Goal: Transaction & Acquisition: Purchase product/service

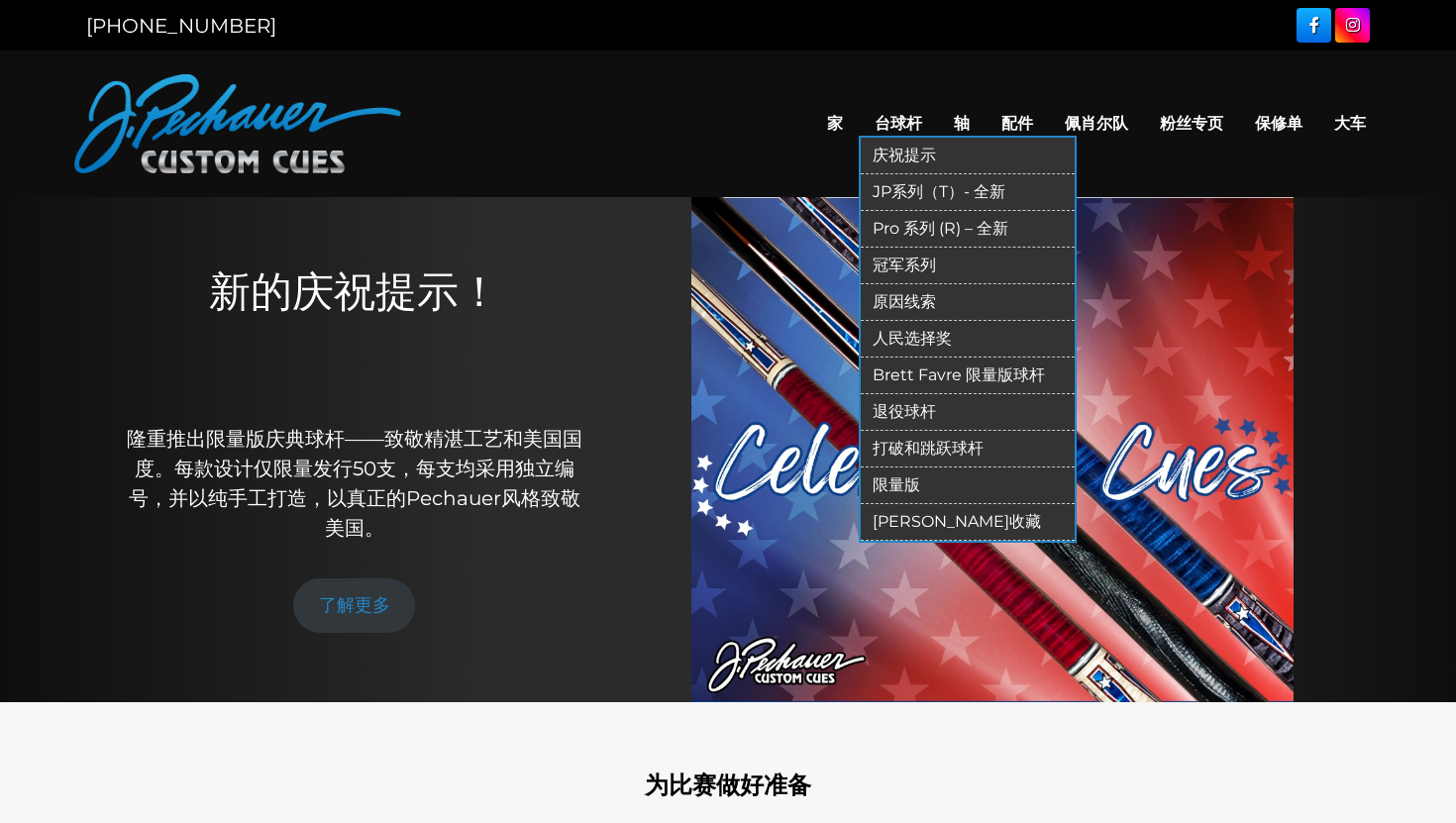
click at [899, 121] on font "台球杆" at bounding box center [899, 123] width 48 height 19
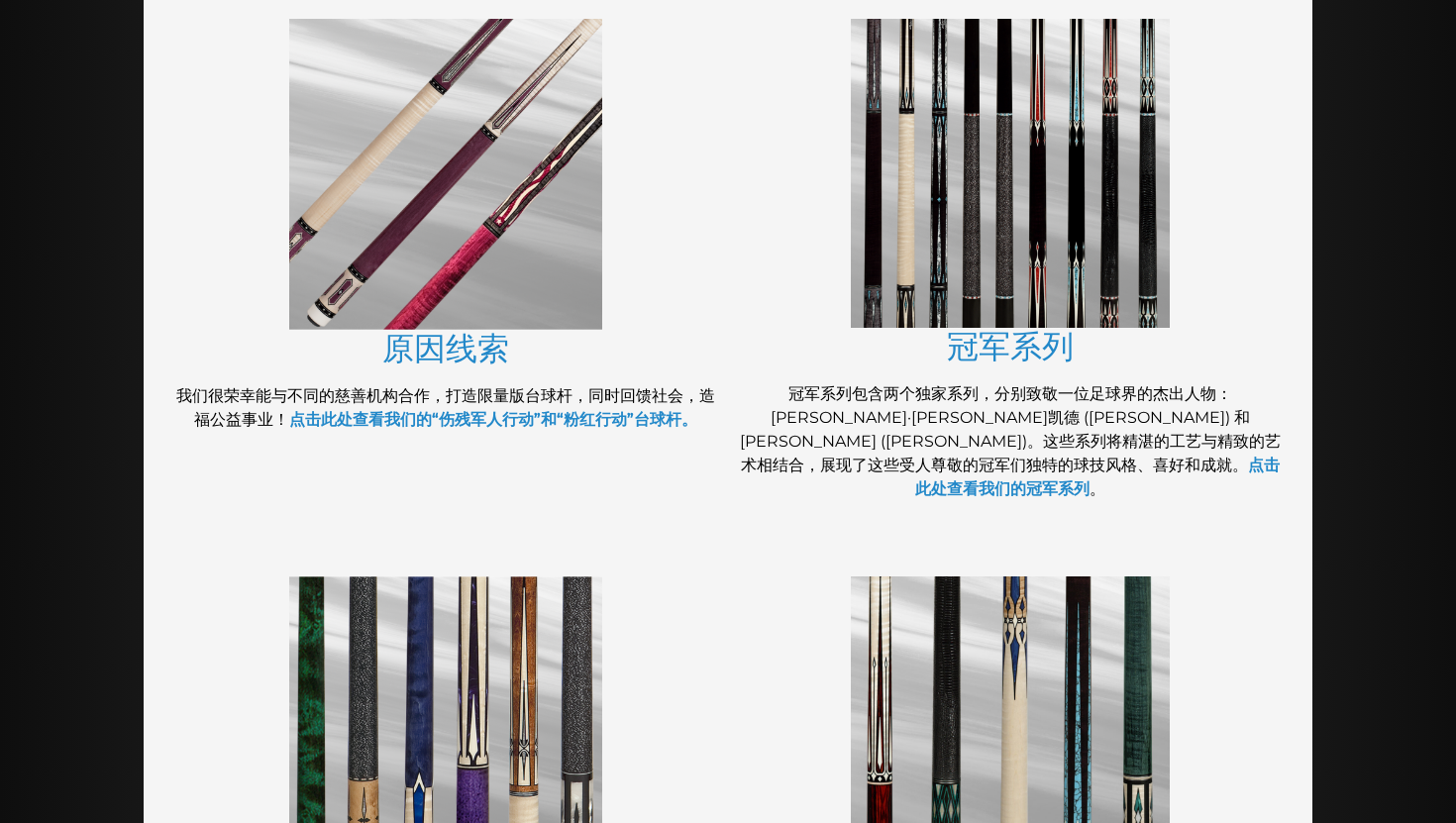
scroll to position [293, 0]
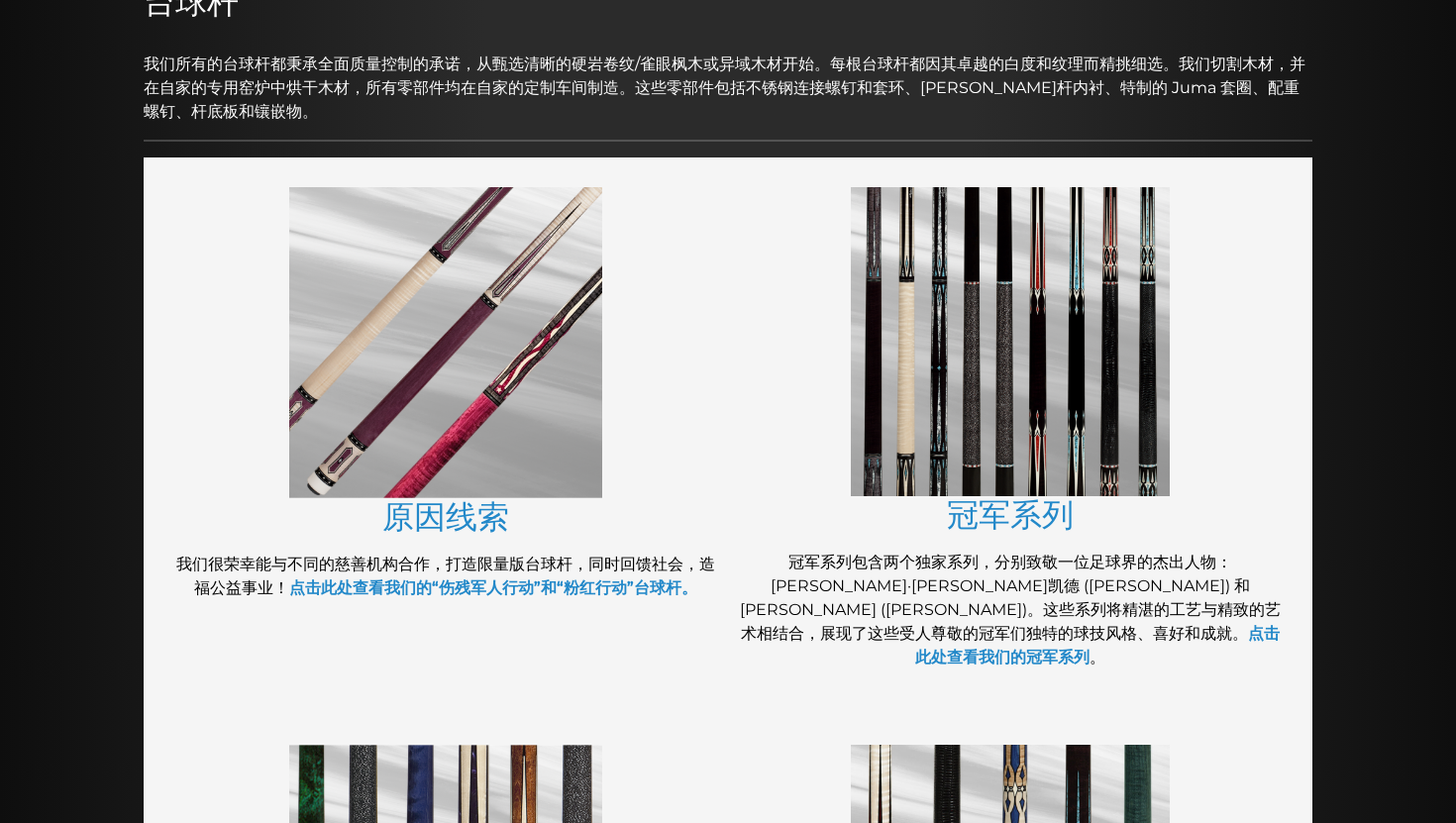
click at [427, 436] on img at bounding box center [446, 343] width 313 height 311
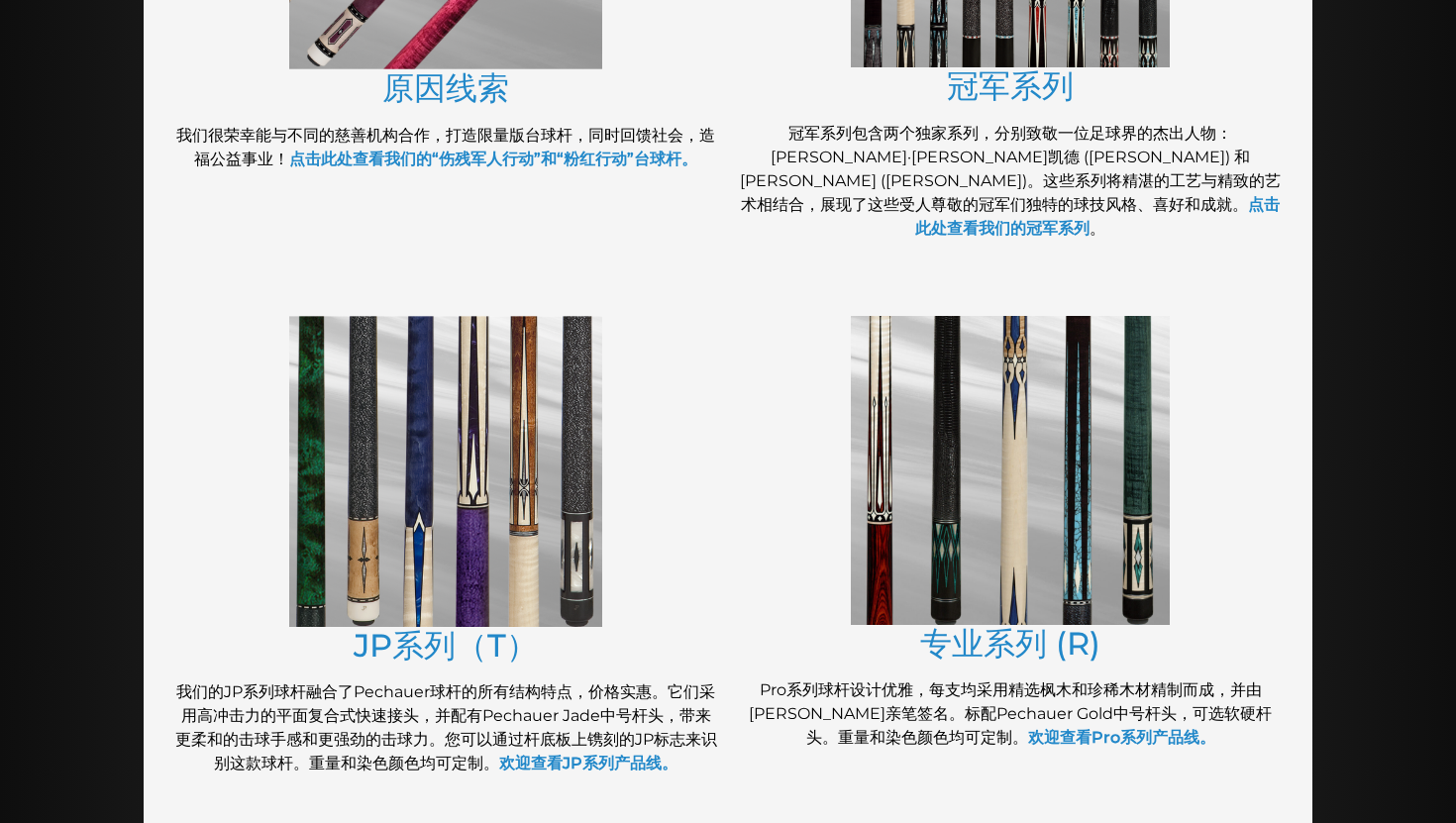
scroll to position [781, 0]
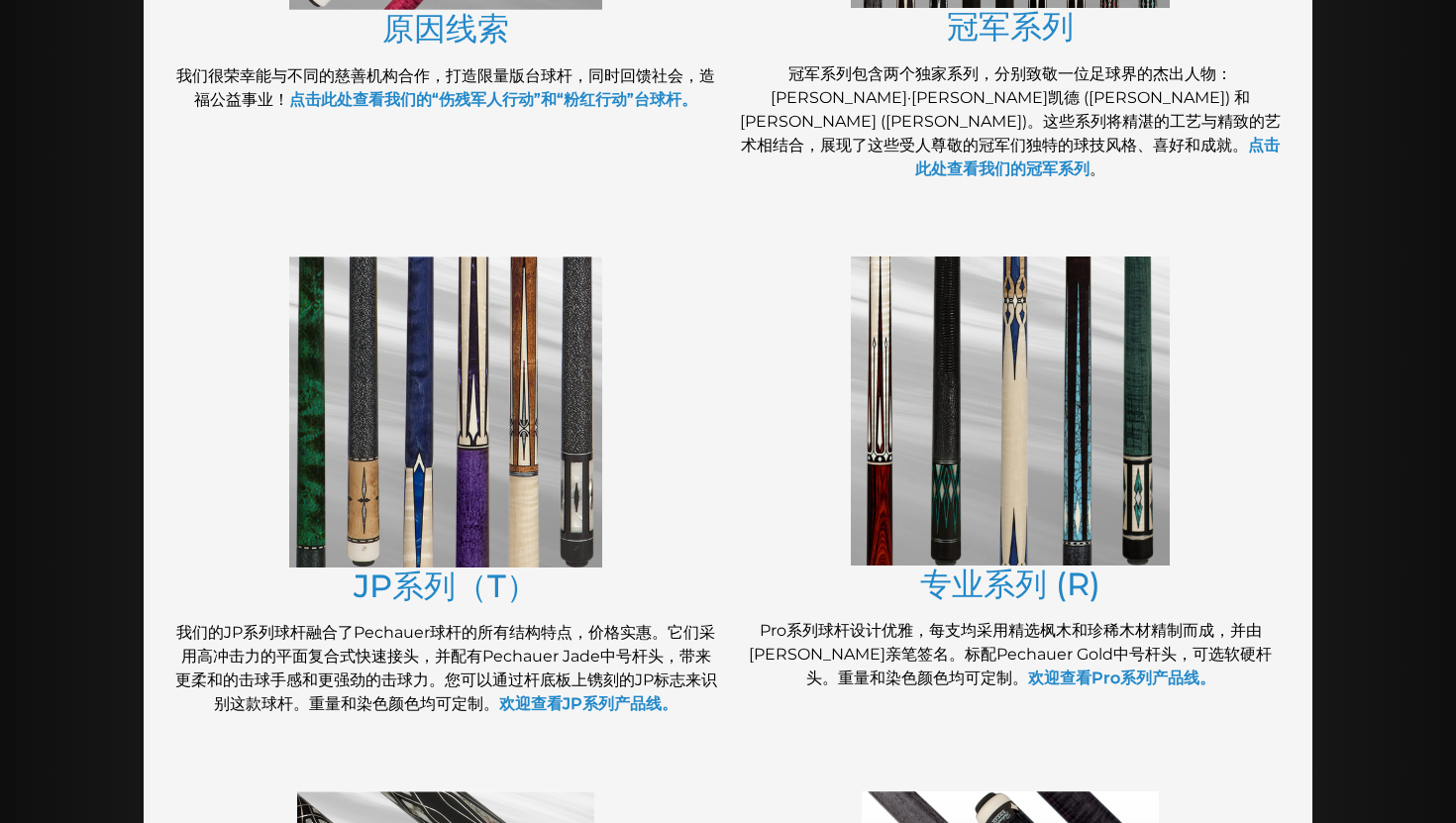
click at [486, 372] on img at bounding box center [446, 412] width 313 height 311
click at [1048, 382] on img at bounding box center [1011, 411] width 319 height 309
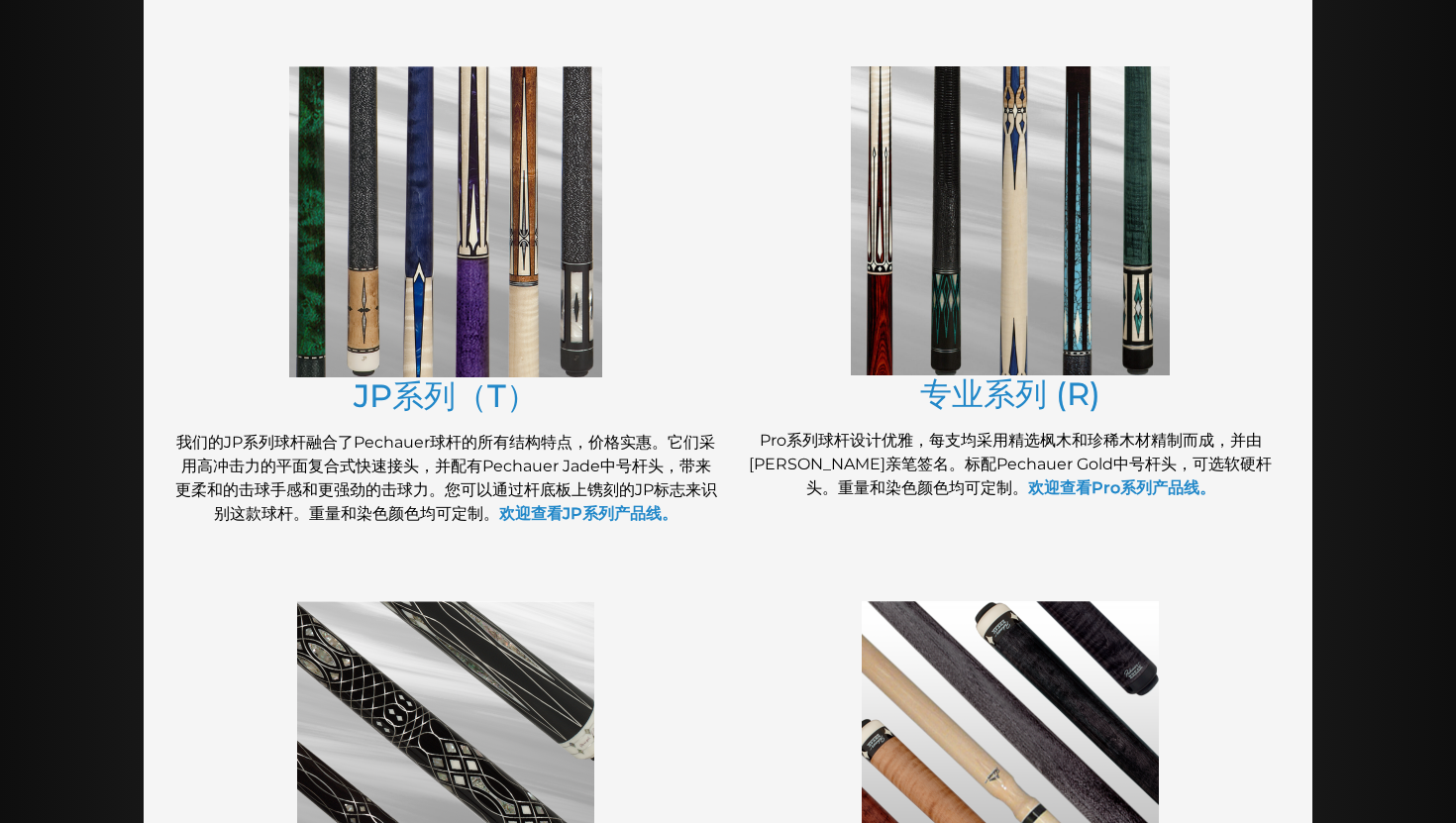
scroll to position [966, 0]
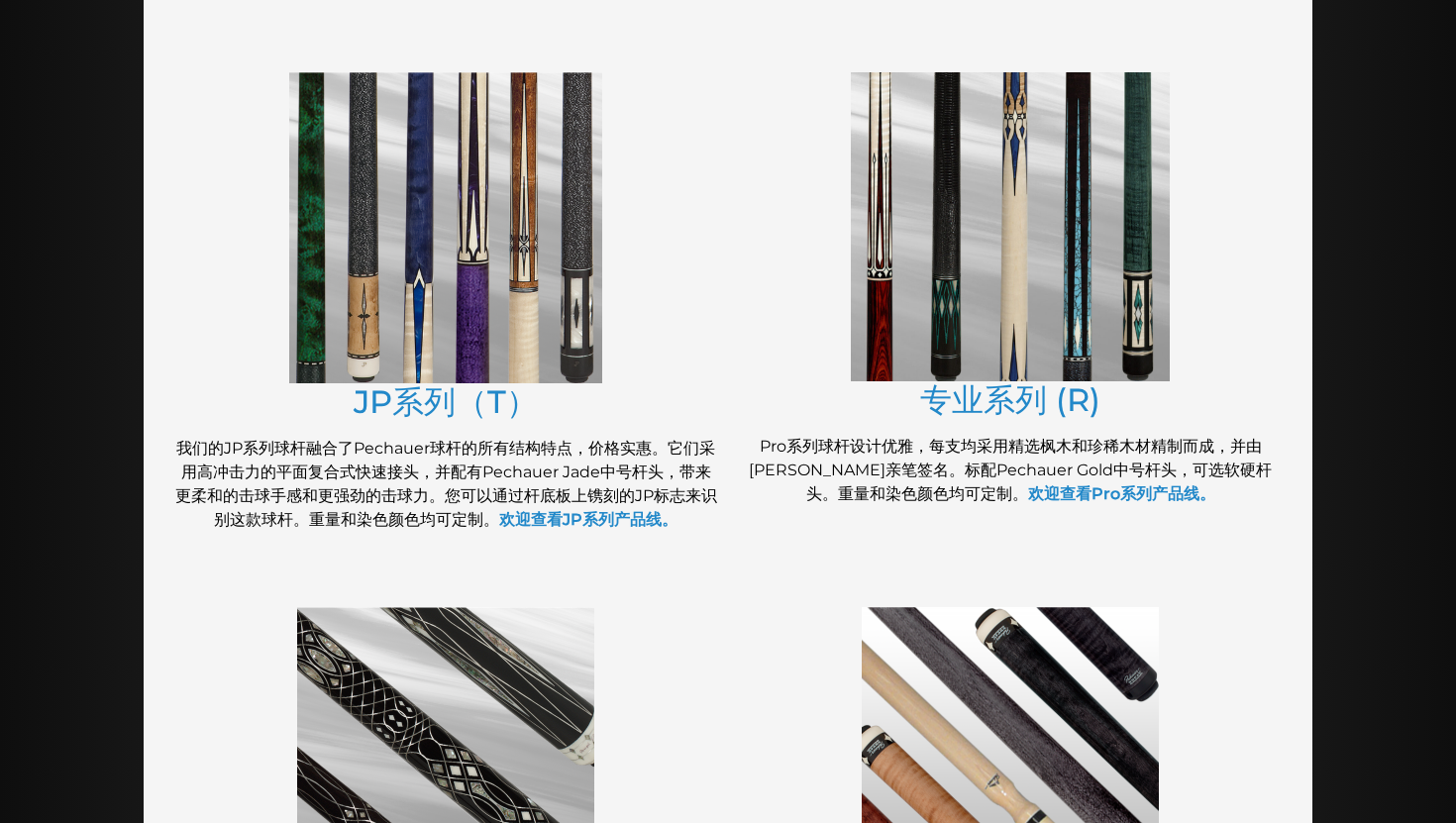
click at [983, 243] on img at bounding box center [1011, 226] width 319 height 309
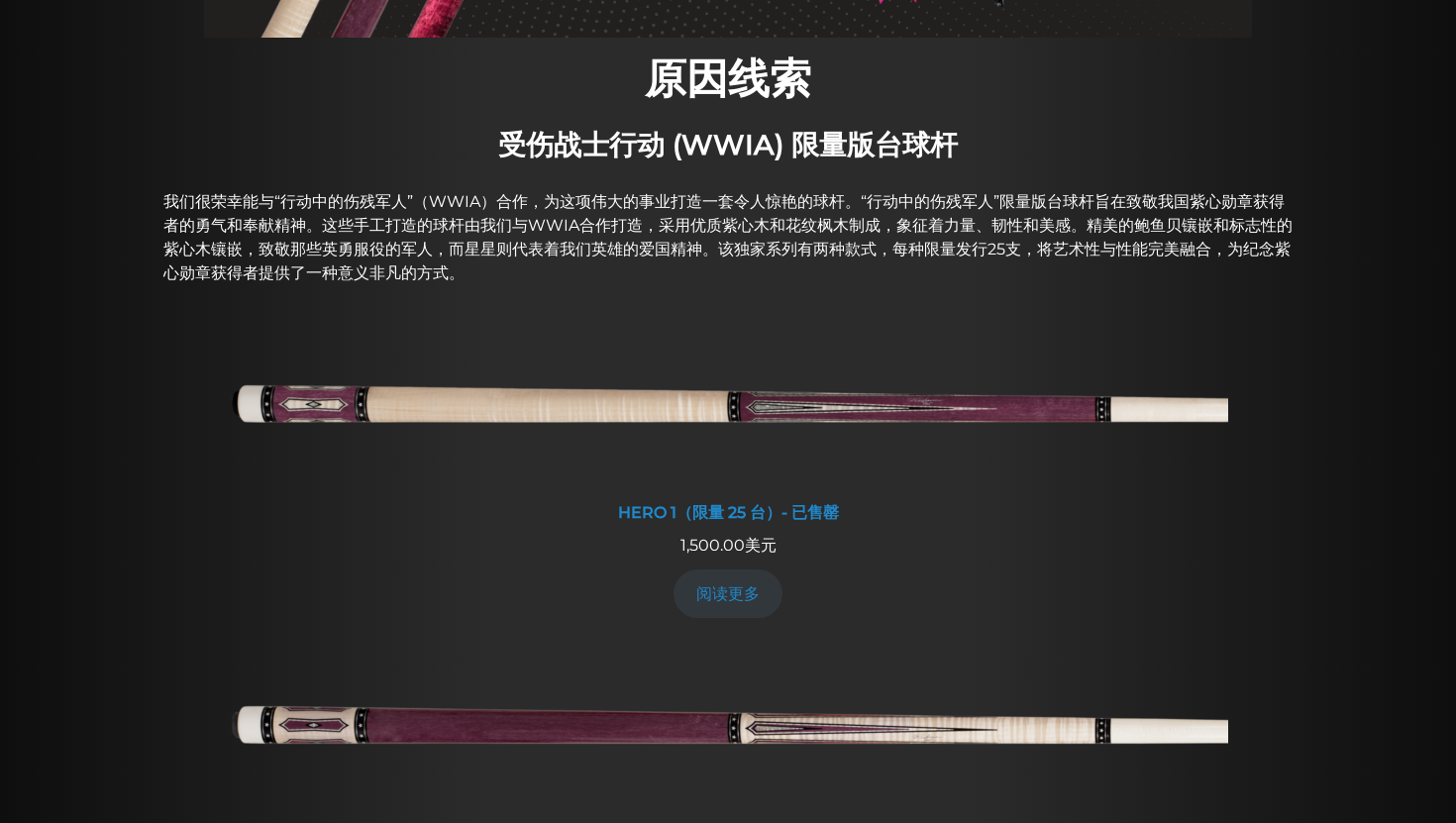
scroll to position [651, 0]
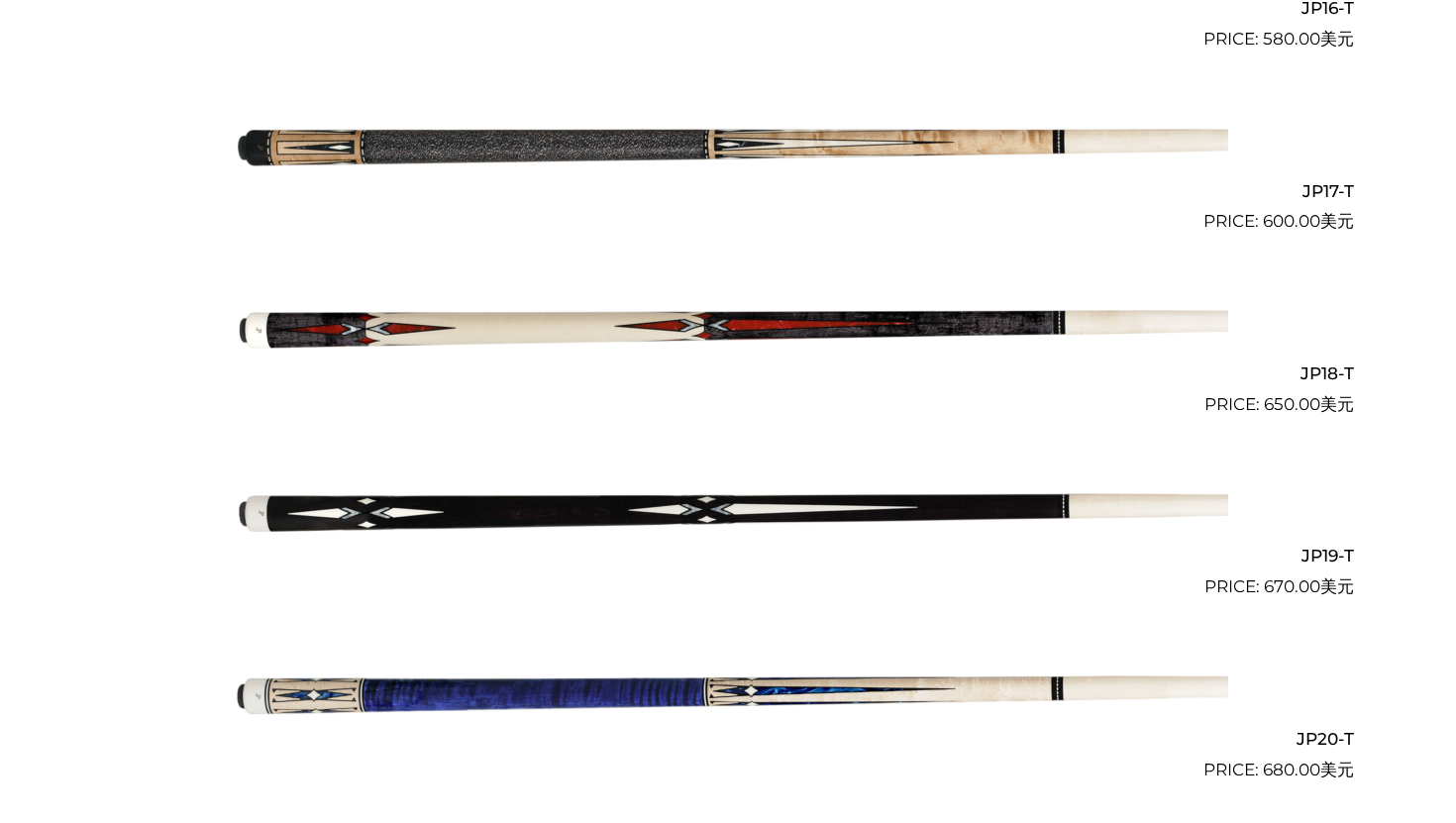
scroll to position [3618, 0]
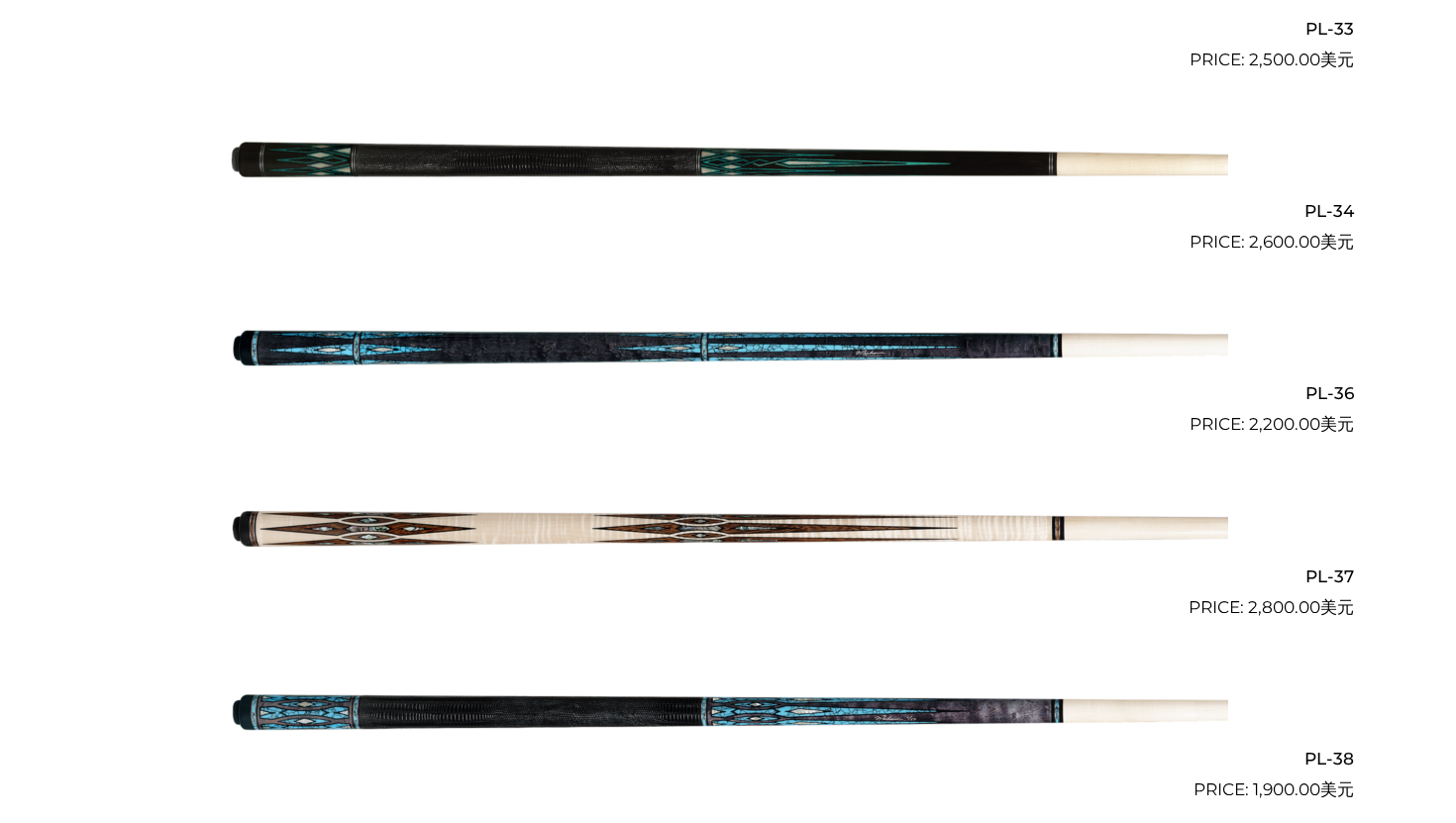
scroll to position [5902, 0]
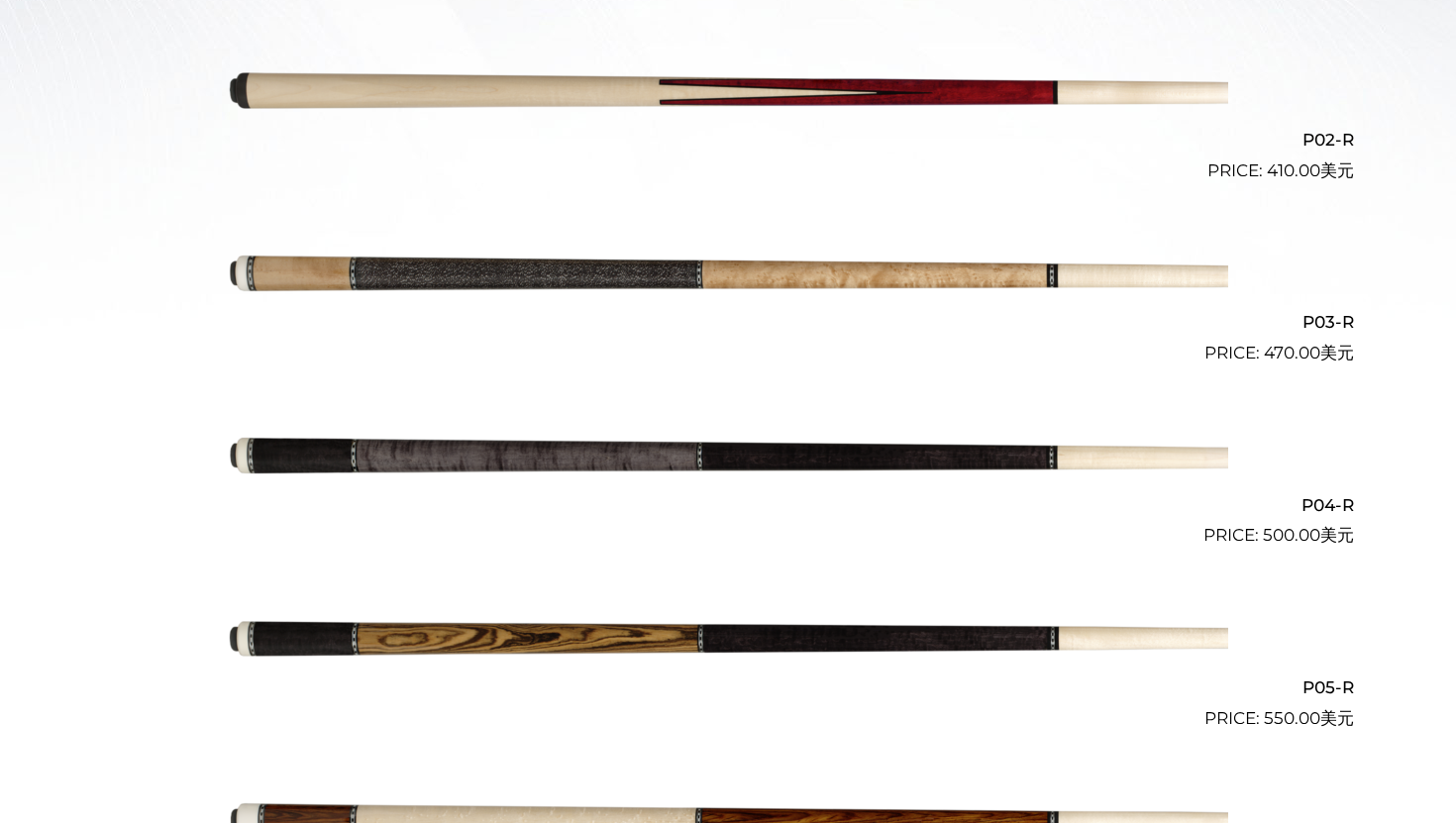
scroll to position [813, 0]
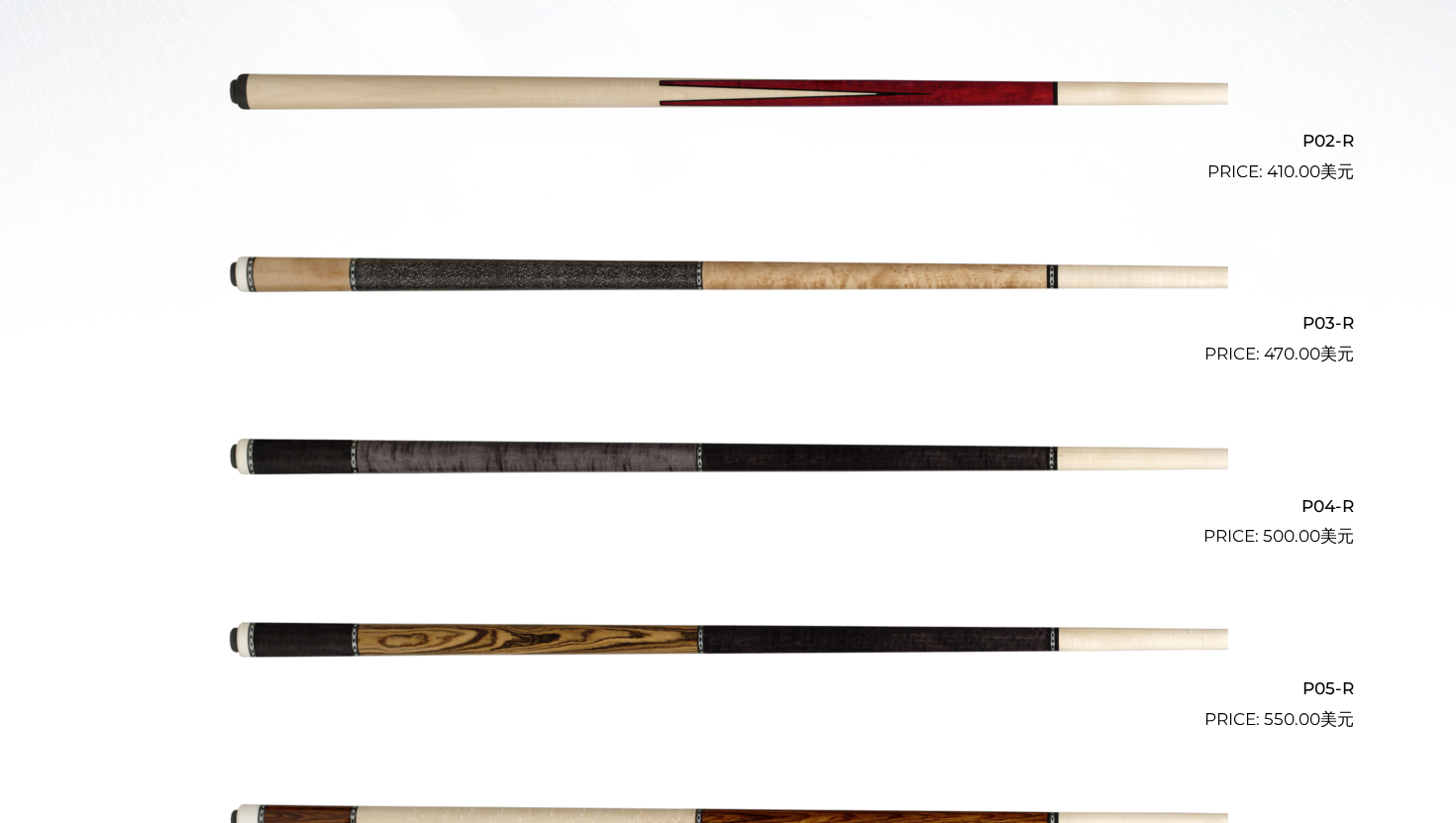
click at [897, 463] on img at bounding box center [728, 458] width 1001 height 167
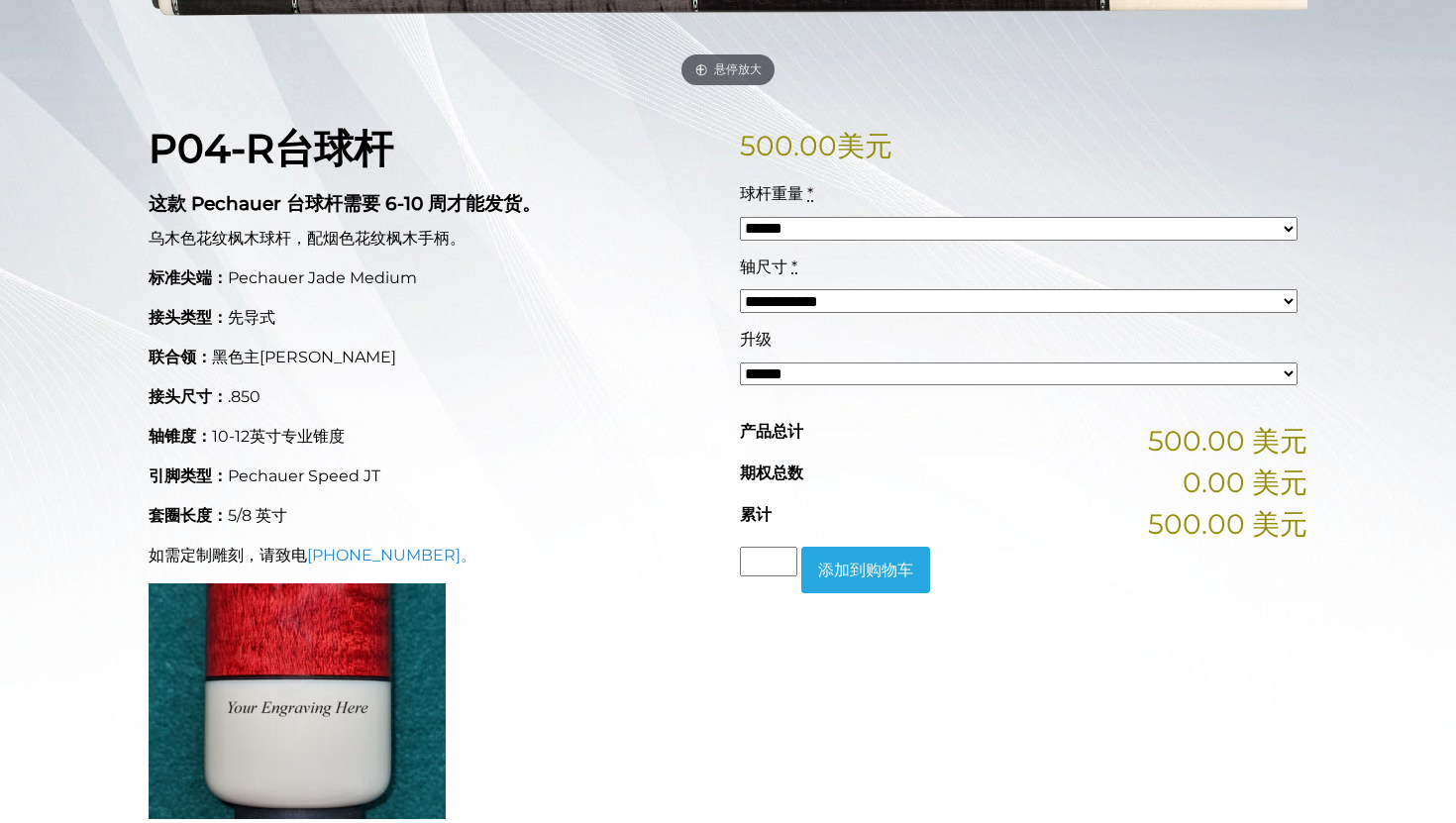
scroll to position [378, 0]
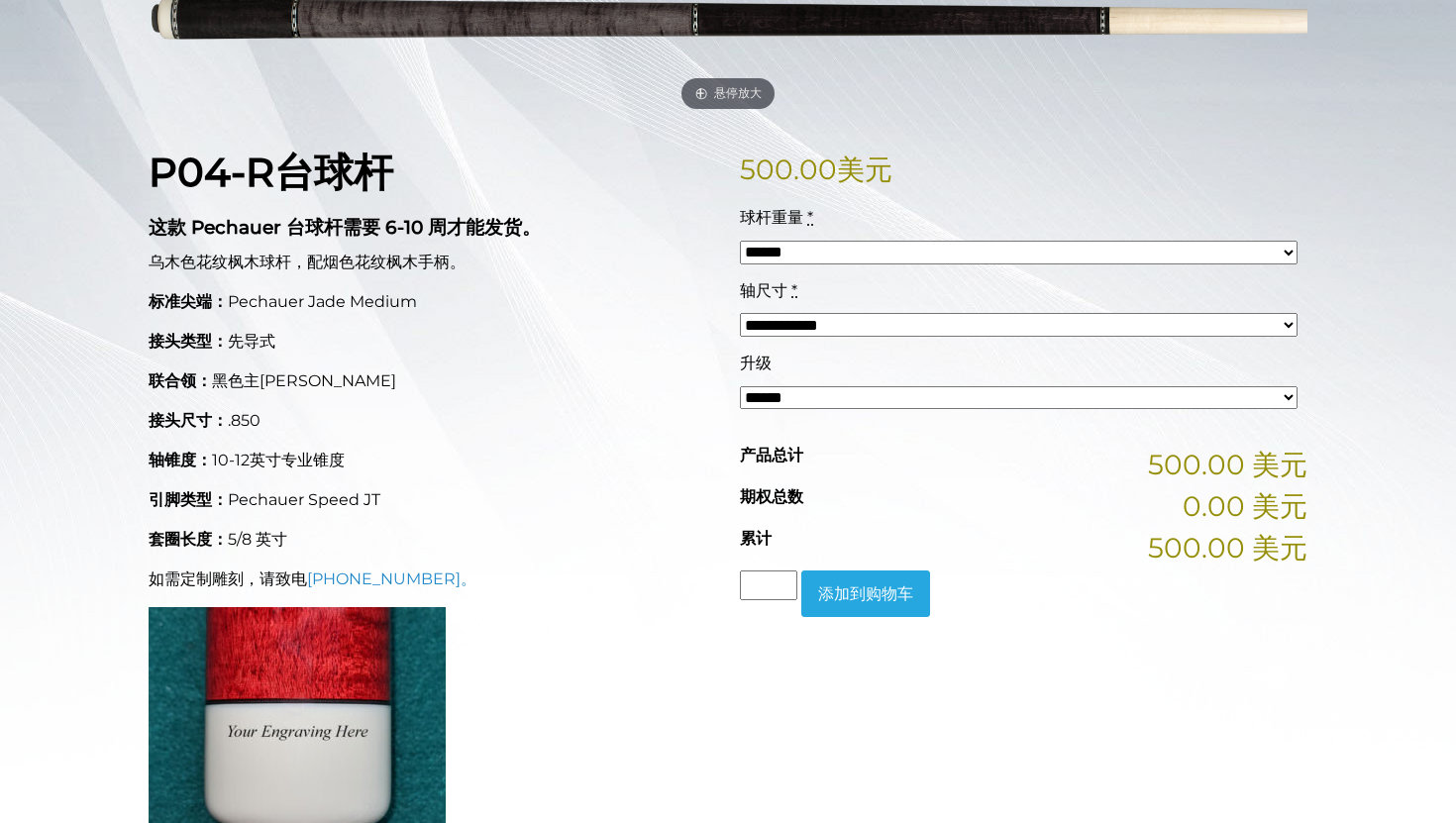
click at [888, 398] on select "**********" at bounding box center [1019, 398] width 558 height 24
click at [1007, 234] on div "球杆重量 * ****** ****** **** ****** **** ****** ****" at bounding box center [1019, 241] width 568 height 72
click at [1003, 248] on select "****** ****** **** ****** **** ****** ****" at bounding box center [1019, 252] width 558 height 24
